Goal: Navigation & Orientation: Find specific page/section

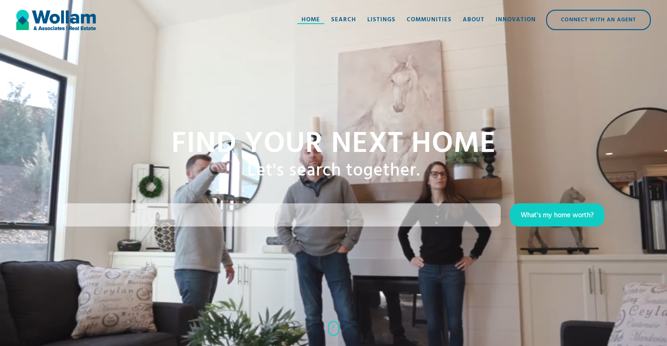
click at [317, 20] on div "Home" at bounding box center [311, 19] width 19 height 9
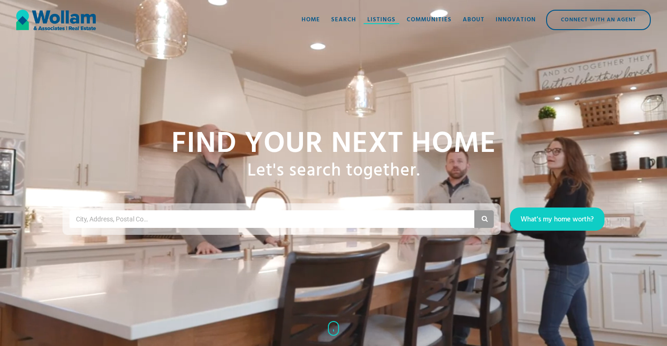
click at [383, 17] on div "Listings" at bounding box center [382, 19] width 28 height 9
